Goal: Task Accomplishment & Management: Manage account settings

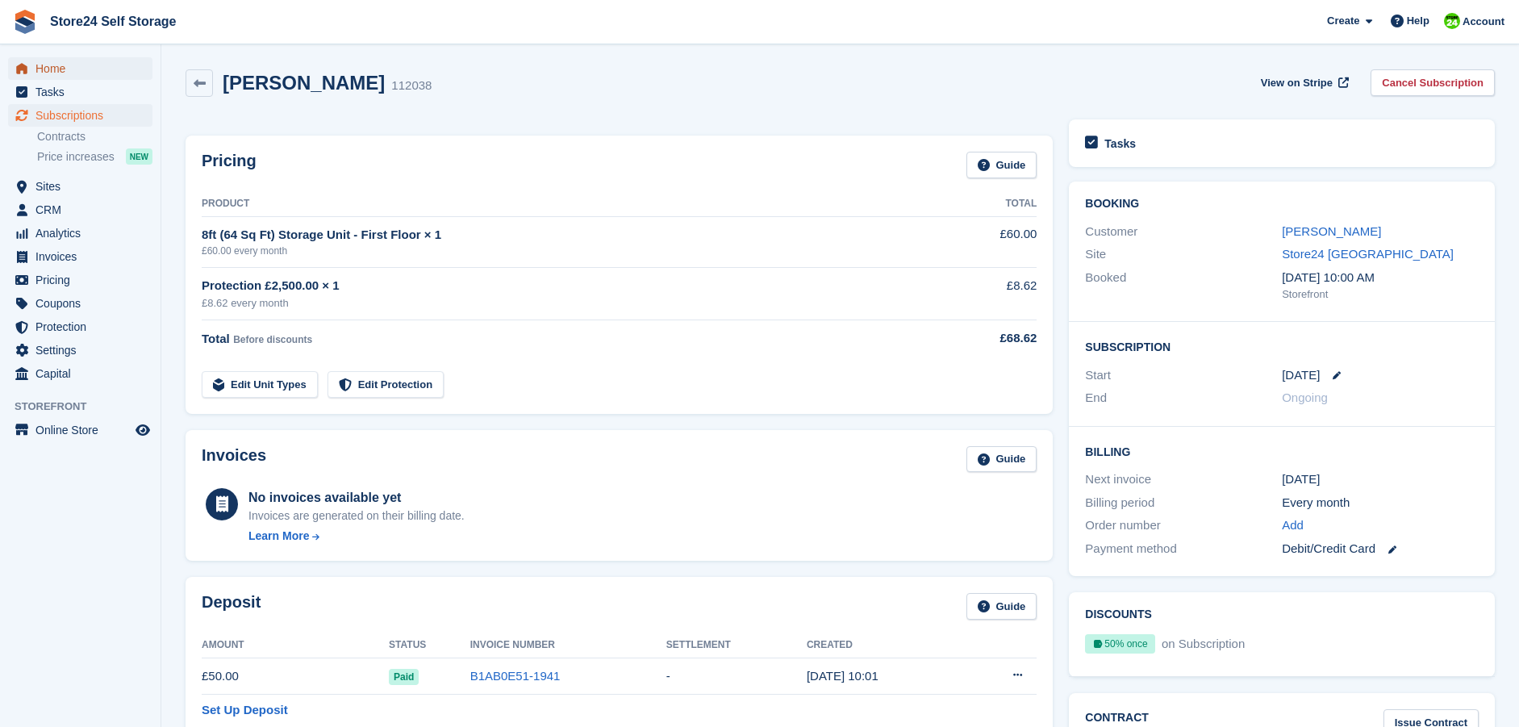
click at [51, 65] on span "Home" at bounding box center [83, 68] width 97 height 23
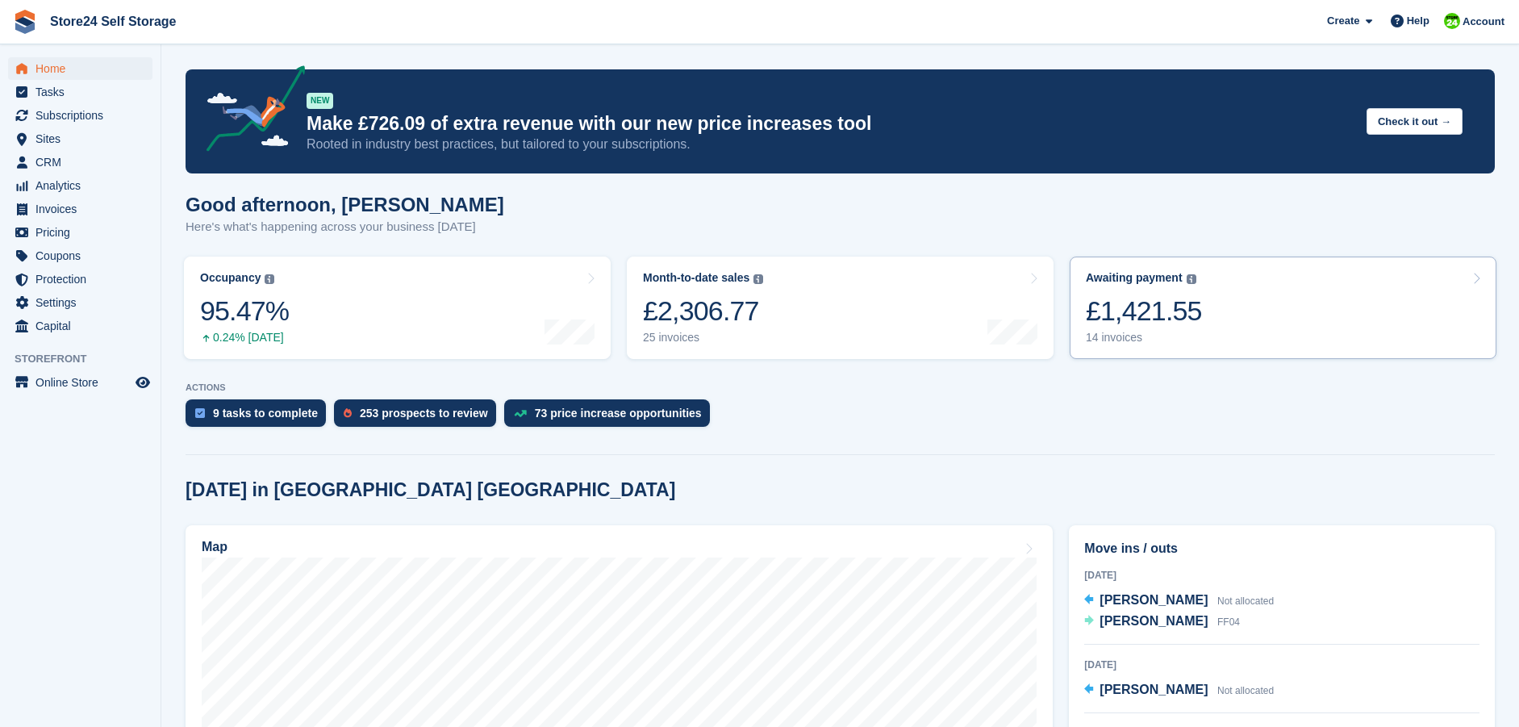
click at [1141, 317] on div "£1,421.55" at bounding box center [1144, 310] width 116 height 33
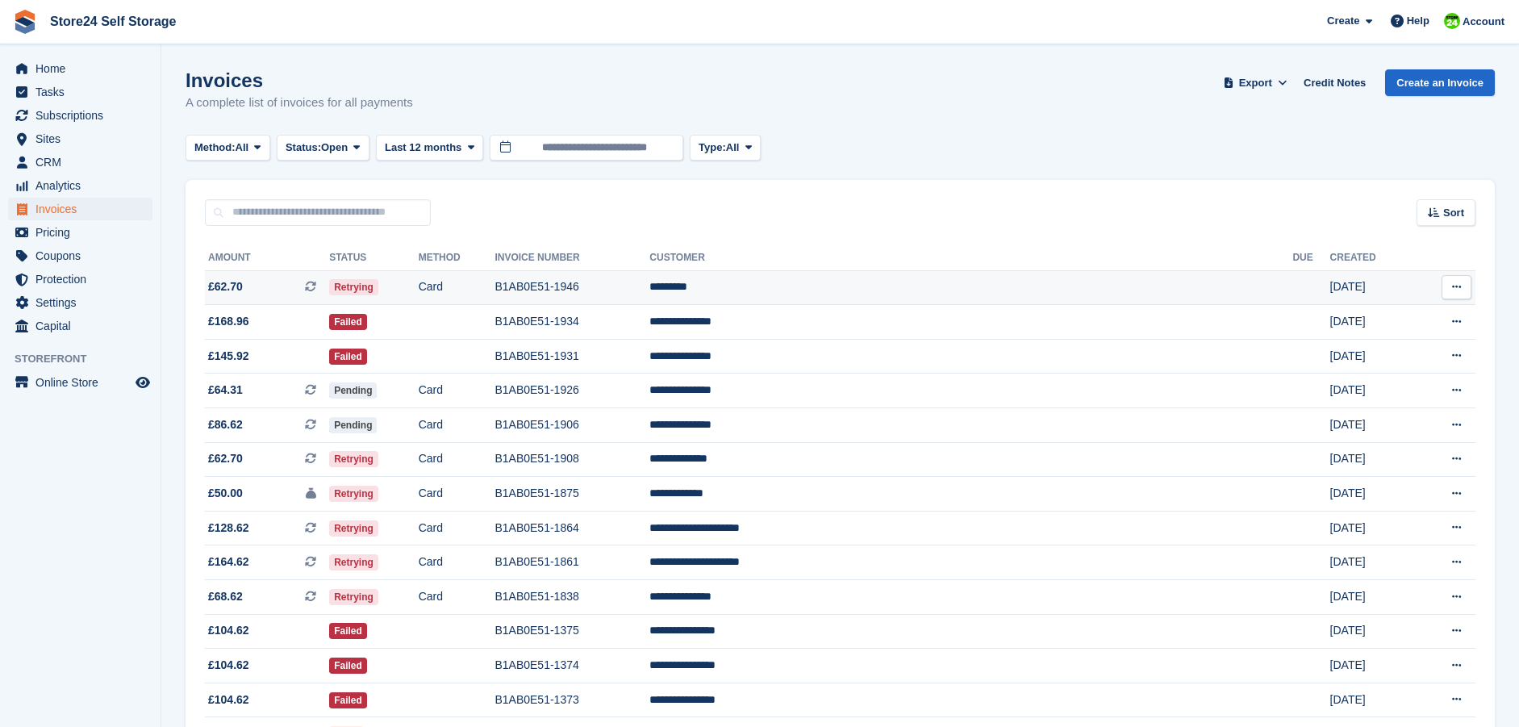
click at [649, 287] on td "B1AB0E51-1946" at bounding box center [571, 287] width 155 height 35
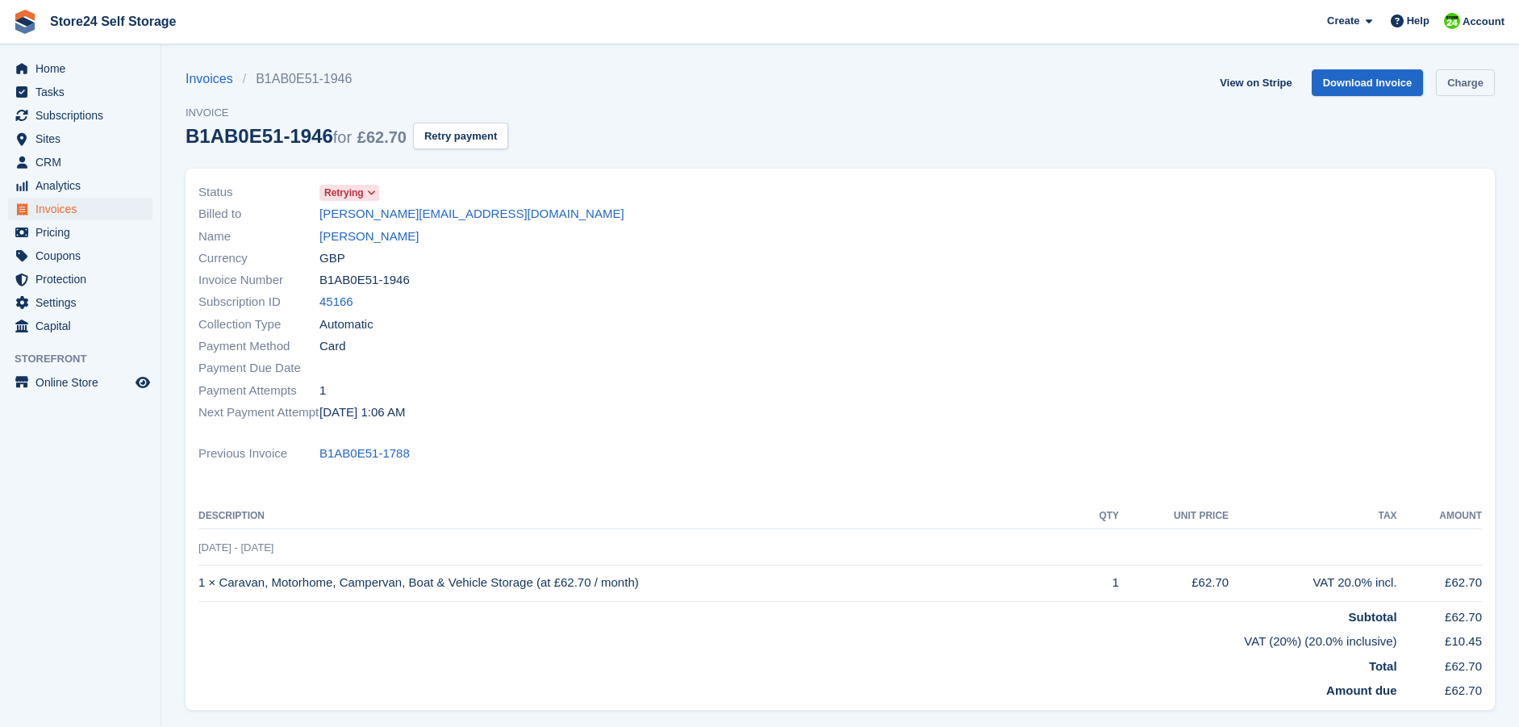
click at [1479, 88] on link "Charge" at bounding box center [1465, 82] width 59 height 27
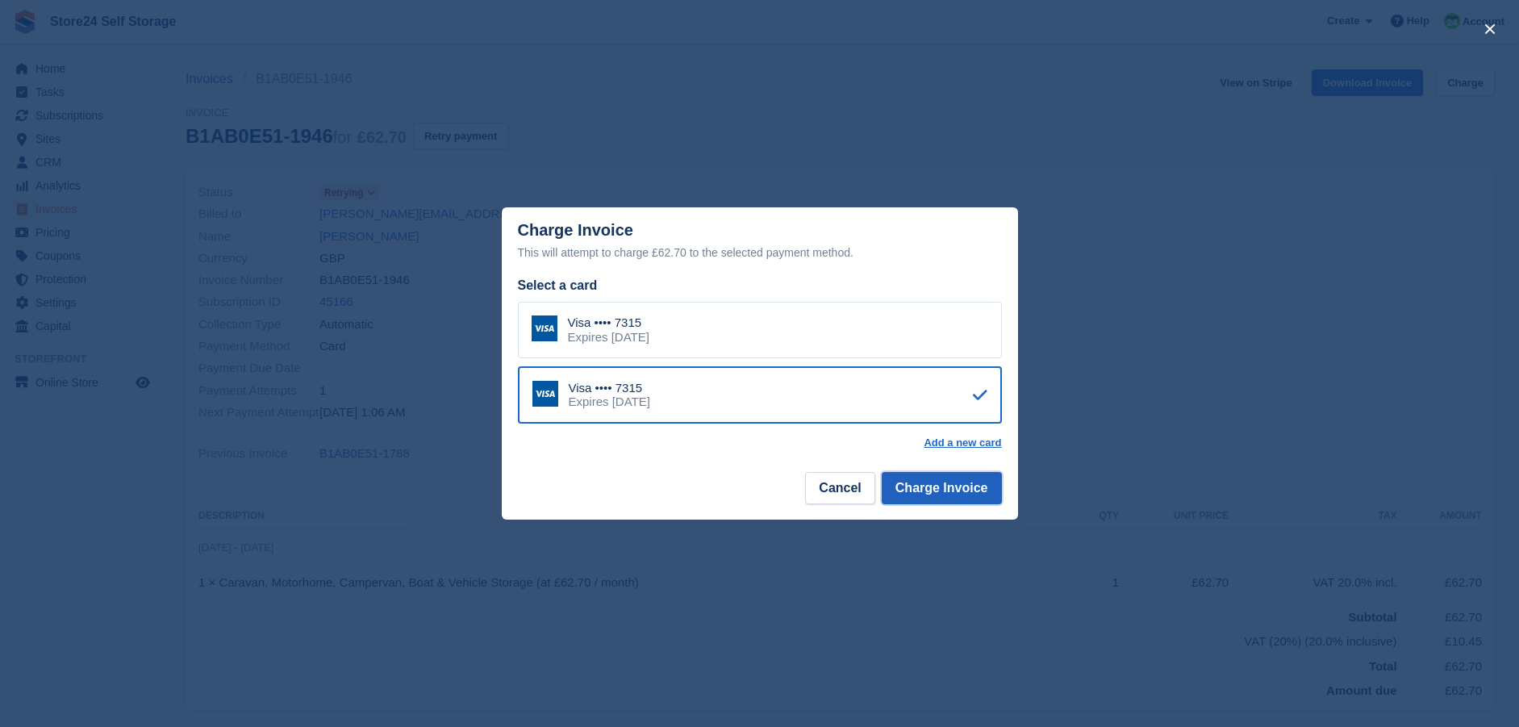
click at [945, 494] on button "Charge Invoice" at bounding box center [942, 488] width 120 height 32
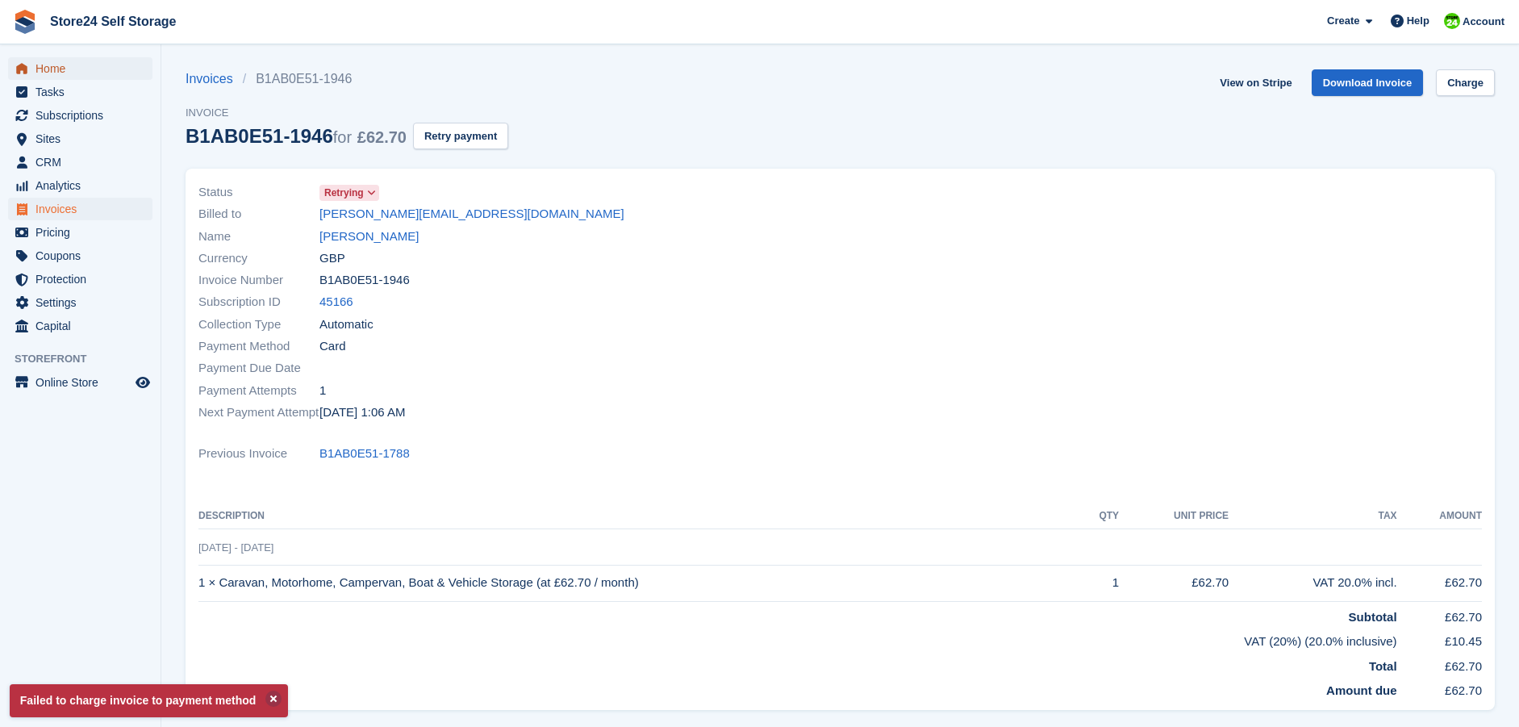
click at [58, 72] on span "Home" at bounding box center [83, 68] width 97 height 23
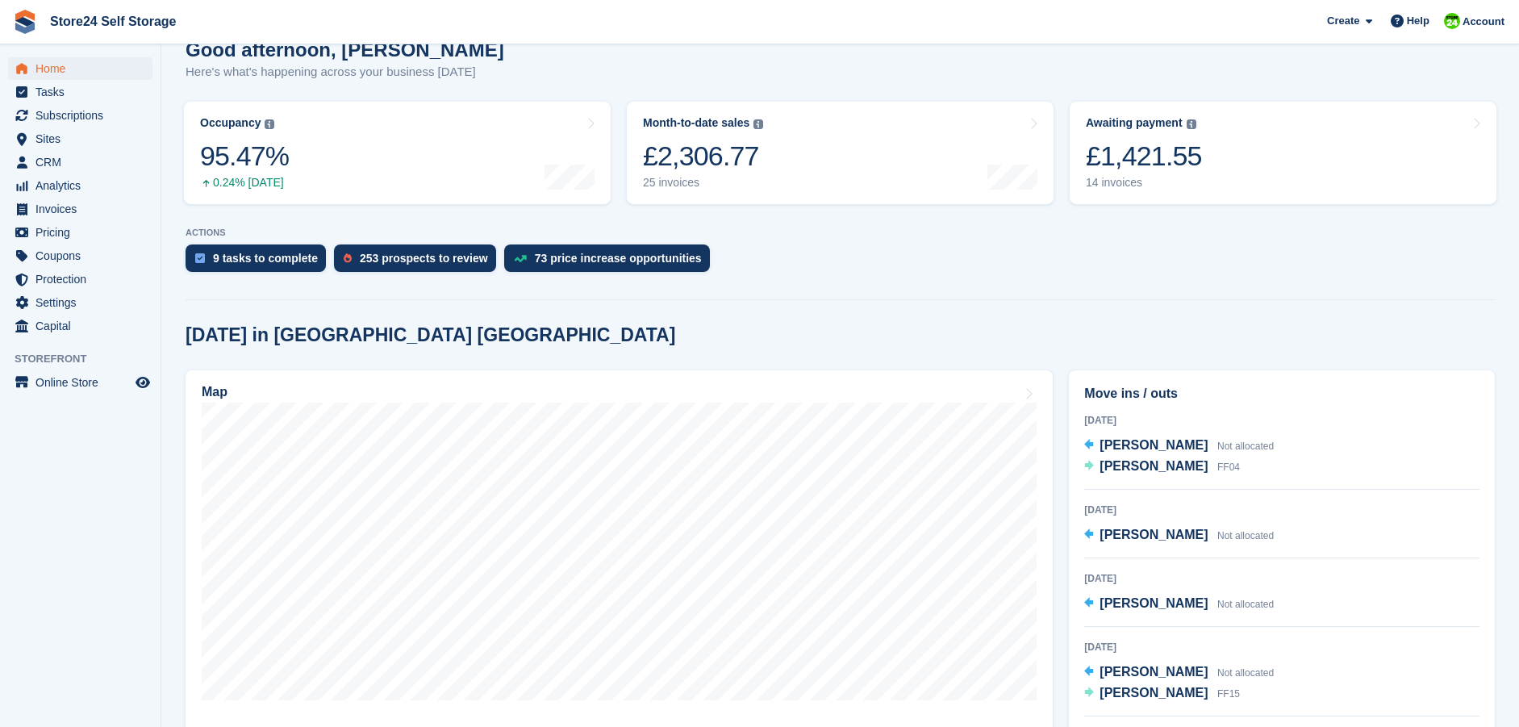
scroll to position [161, 0]
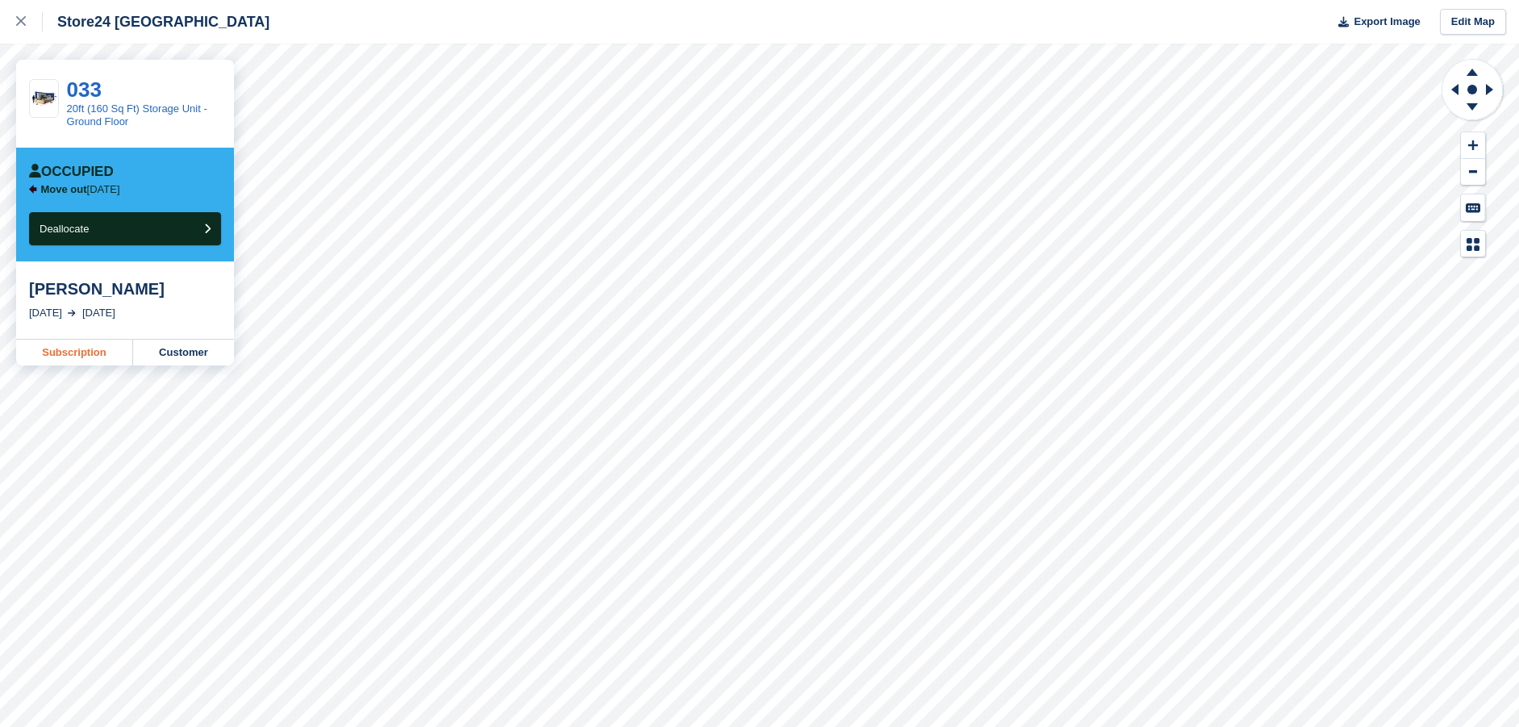
click at [76, 353] on link "Subscription" at bounding box center [74, 353] width 117 height 26
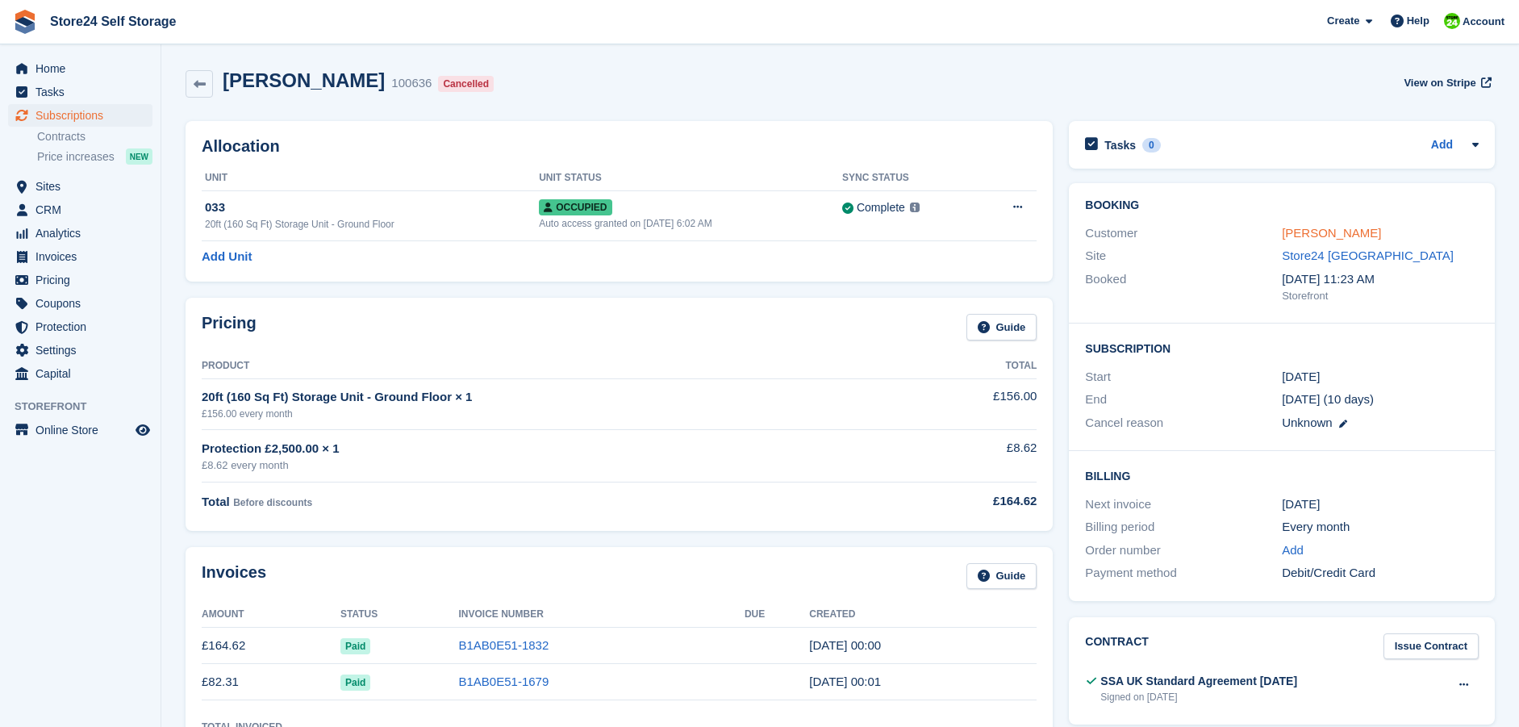
click at [1304, 233] on link "[PERSON_NAME]" at bounding box center [1331, 233] width 99 height 14
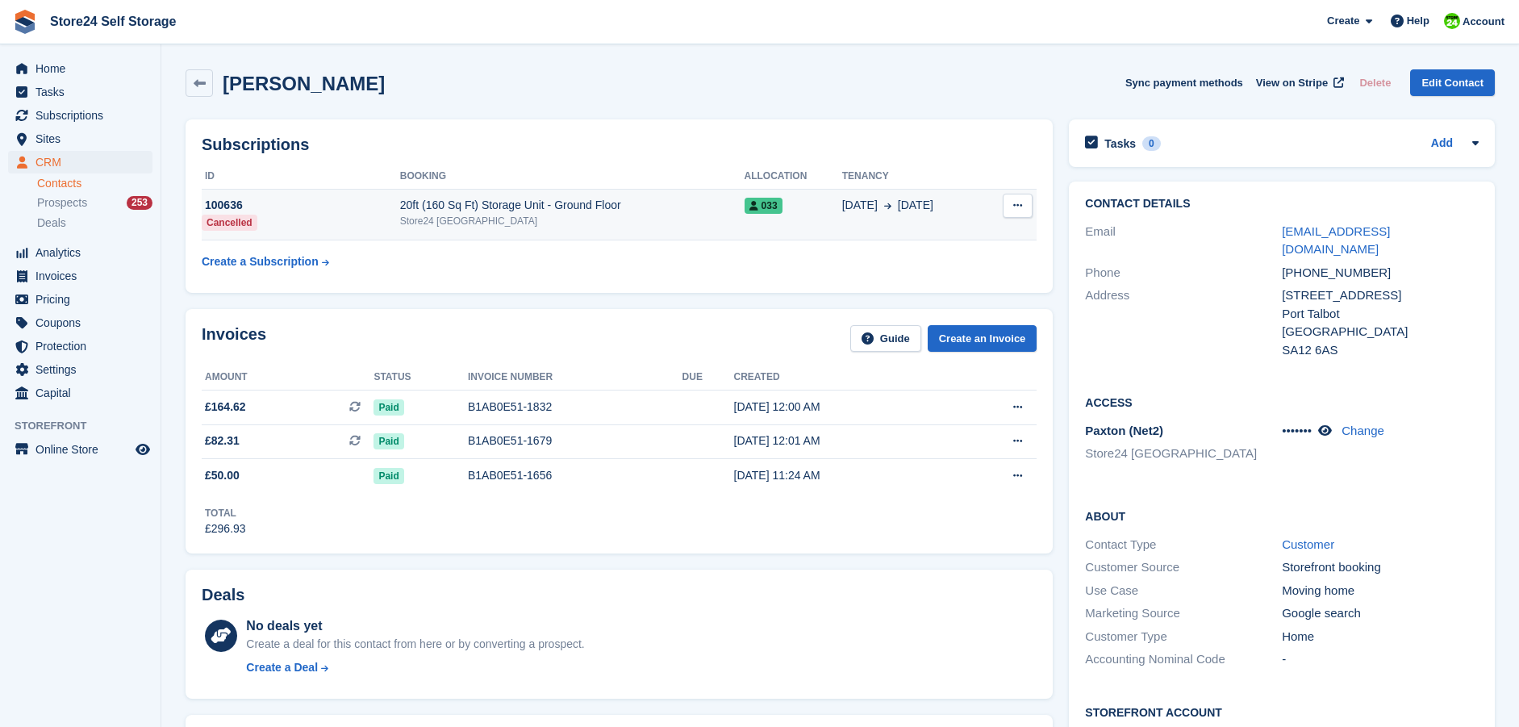
click at [1018, 210] on icon at bounding box center [1017, 205] width 9 height 10
click at [544, 206] on div "20ft (160 Sq Ft) Storage Unit - Ground Floor" at bounding box center [572, 205] width 344 height 17
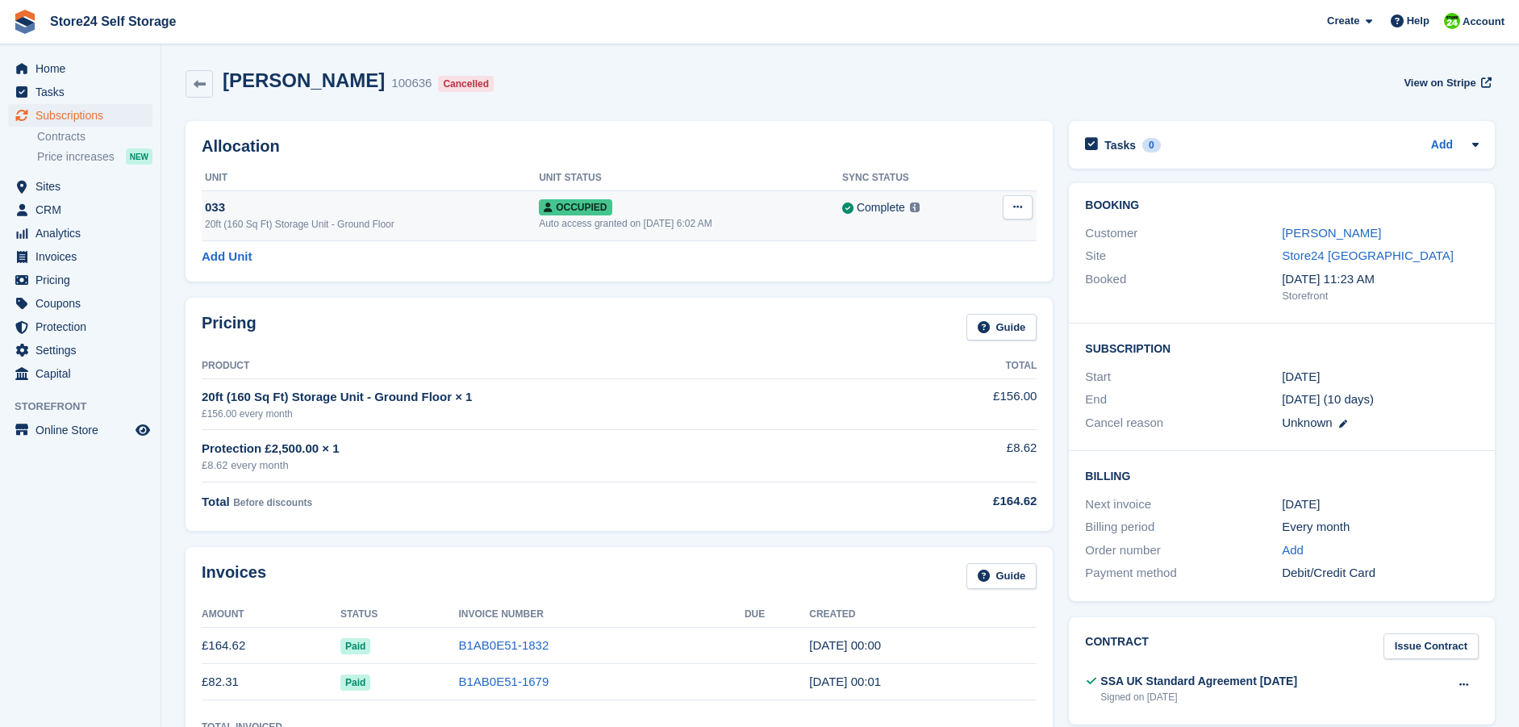
click at [1009, 205] on button at bounding box center [1018, 207] width 30 height 24
click at [909, 295] on p "Deallocate" at bounding box center [955, 294] width 140 height 21
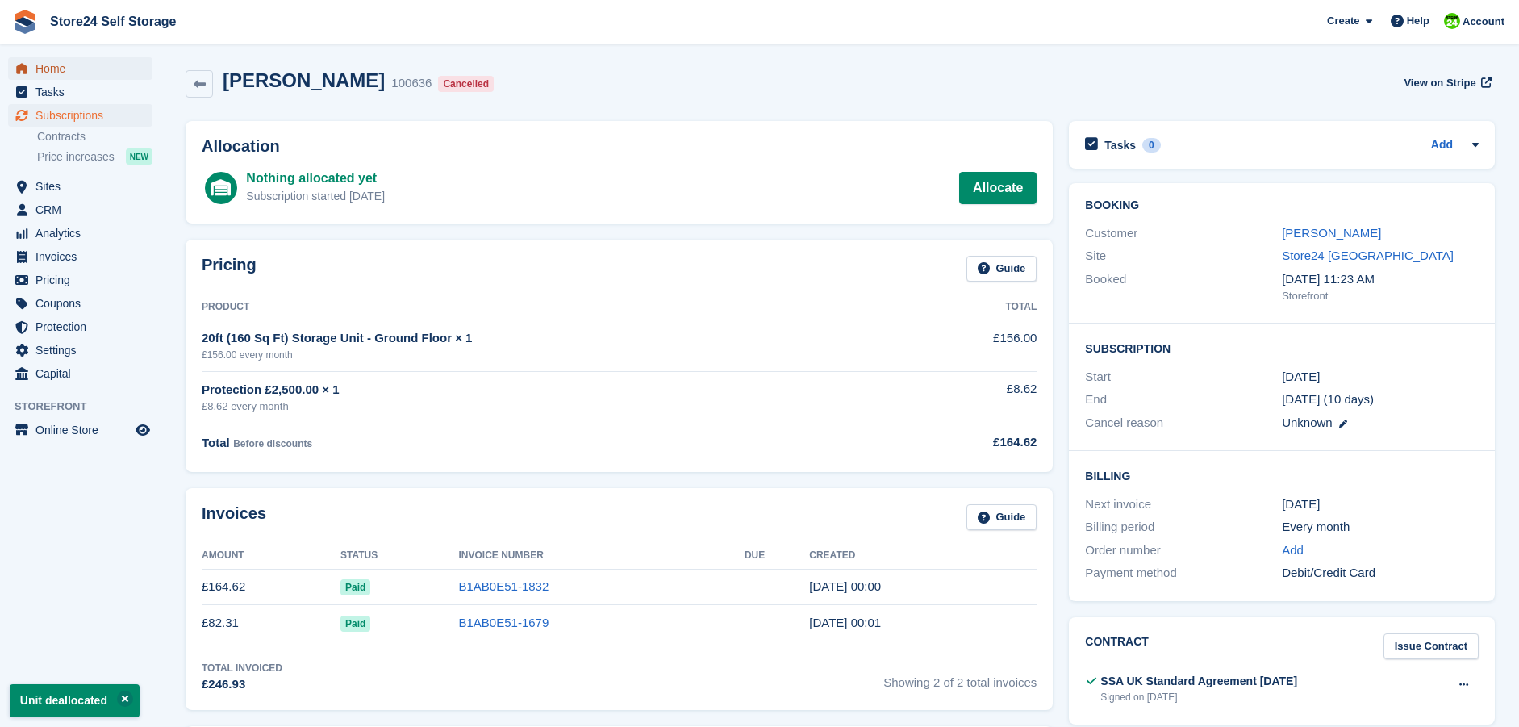
click at [44, 69] on span "Home" at bounding box center [83, 68] width 97 height 23
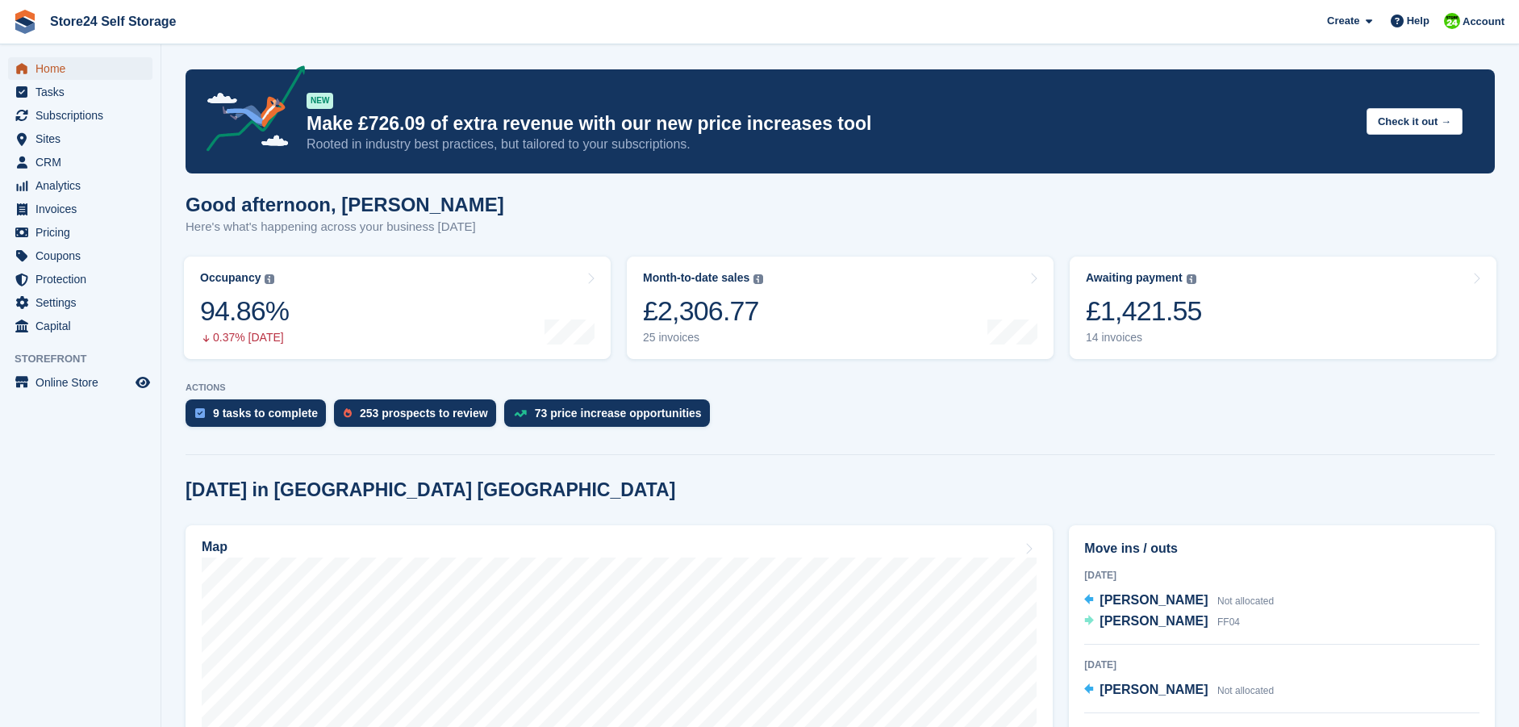
click at [51, 67] on span "Home" at bounding box center [83, 68] width 97 height 23
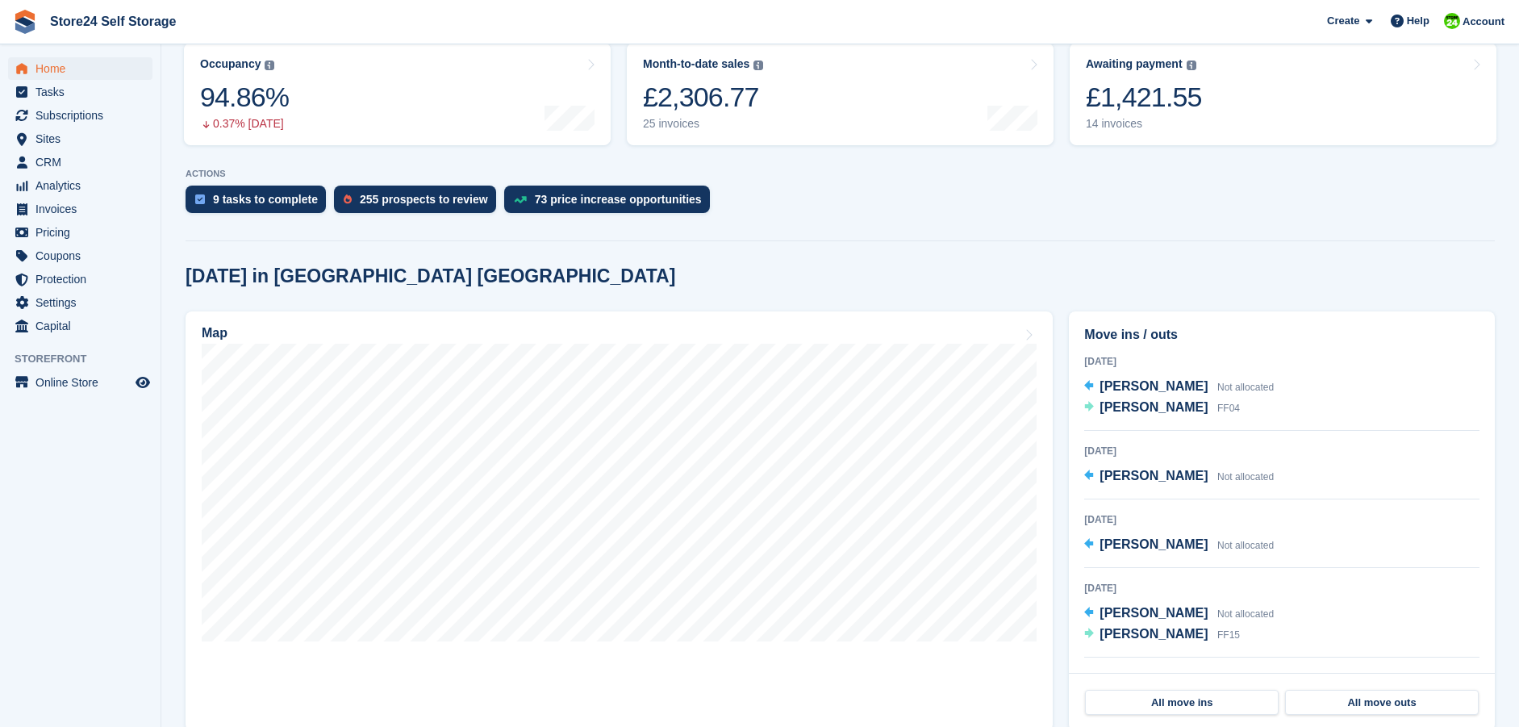
scroll to position [242, 0]
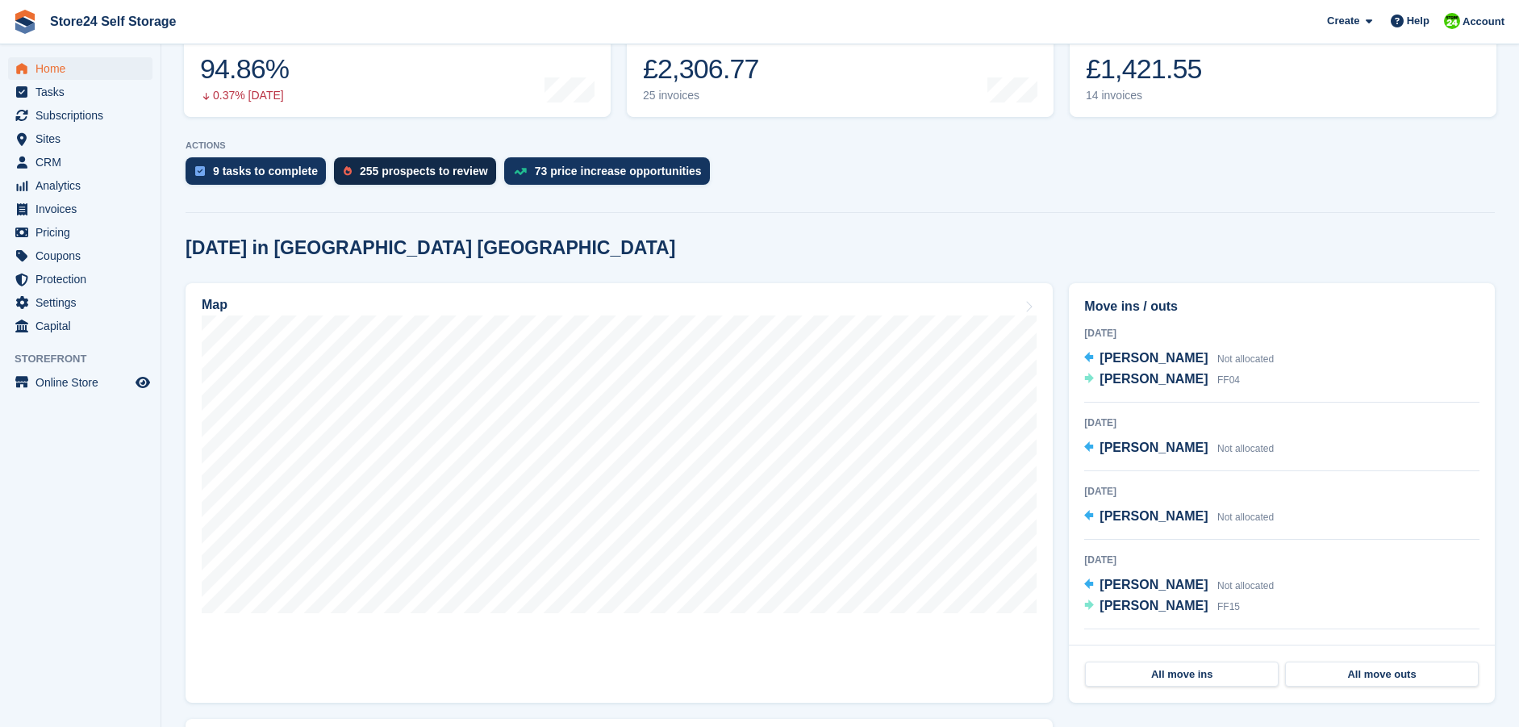
click at [382, 181] on div "255 prospects to review" at bounding box center [415, 170] width 162 height 27
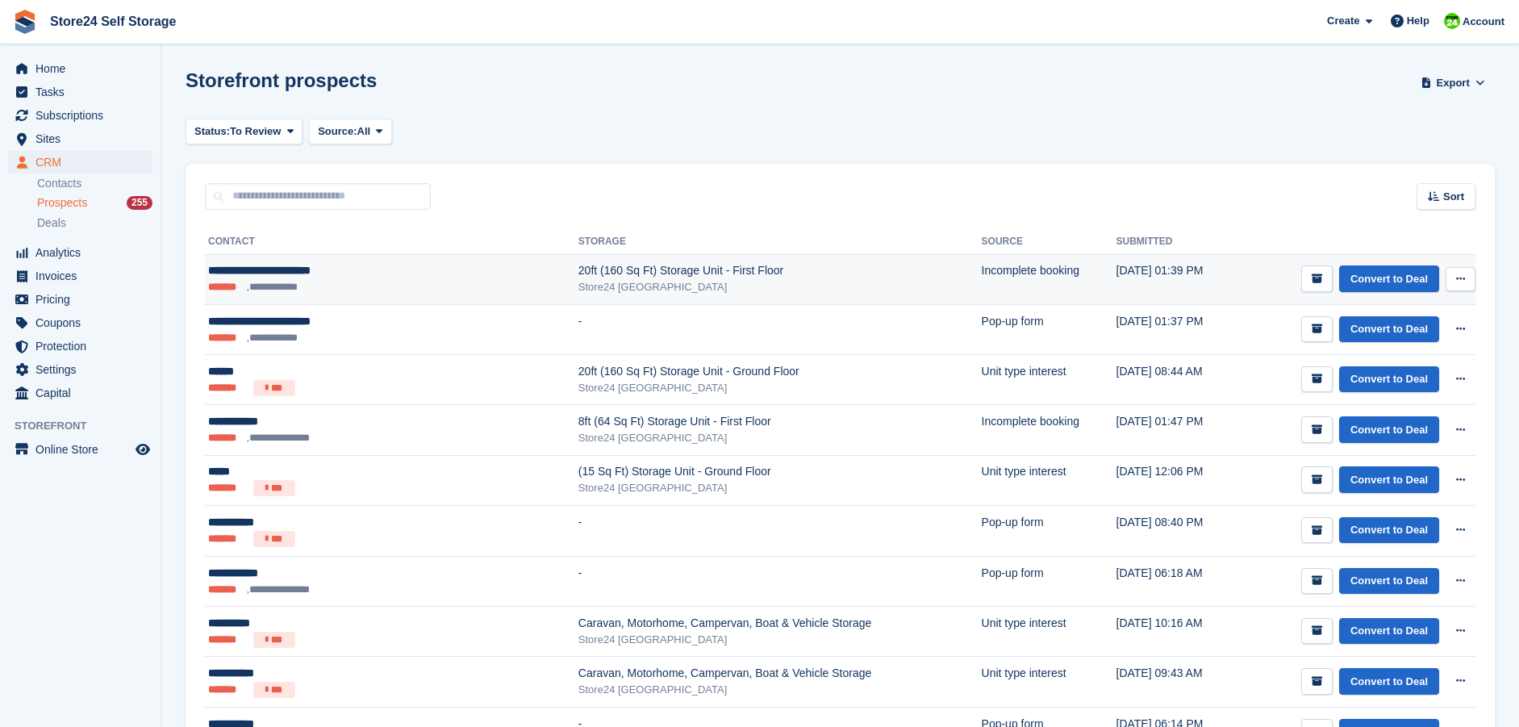
click at [279, 272] on div "**********" at bounding box center [342, 270] width 269 height 17
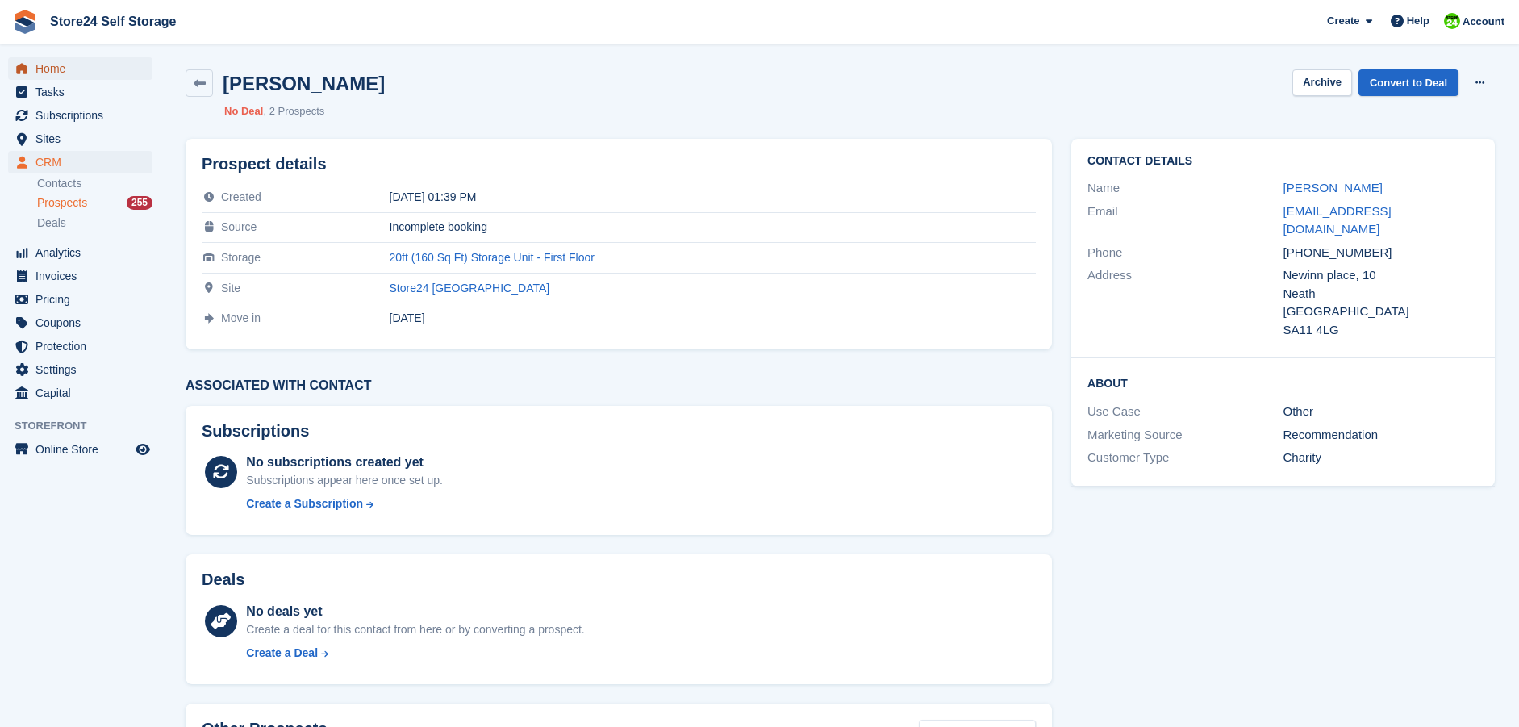
click at [65, 66] on span "Home" at bounding box center [83, 68] width 97 height 23
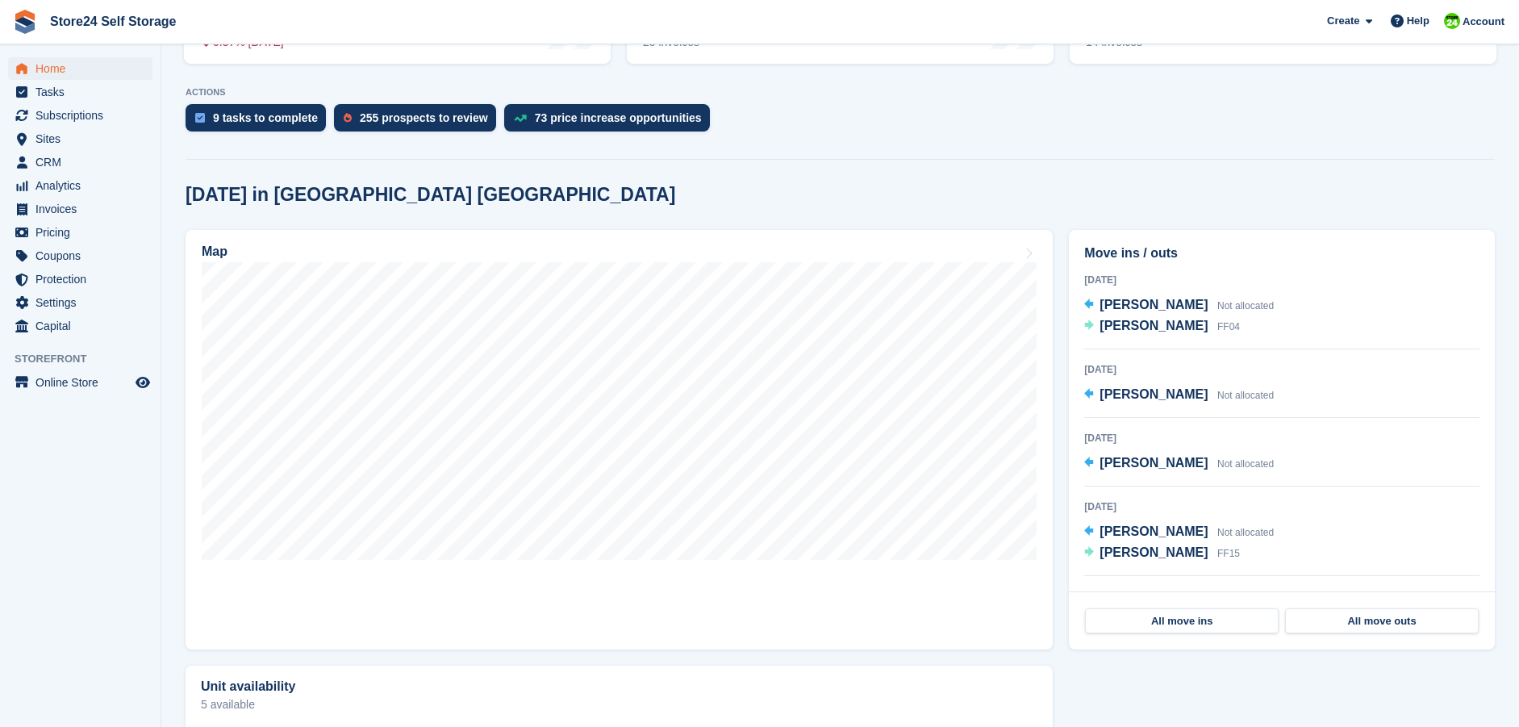
scroll to position [323, 0]
